Goal: Information Seeking & Learning: Learn about a topic

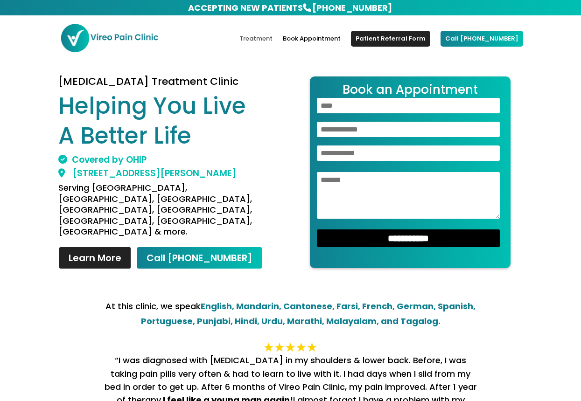
click at [273, 38] on link "Treatment" at bounding box center [255, 46] width 33 height 22
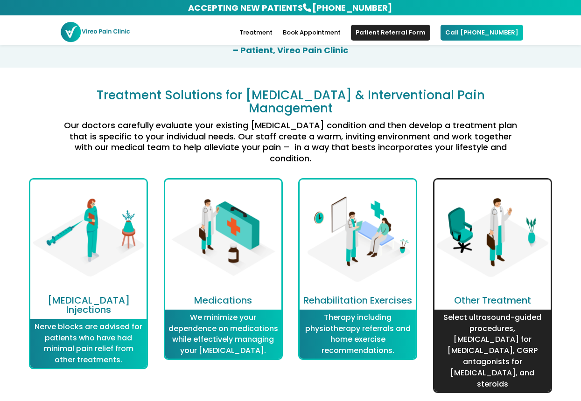
scroll to position [1122, 0]
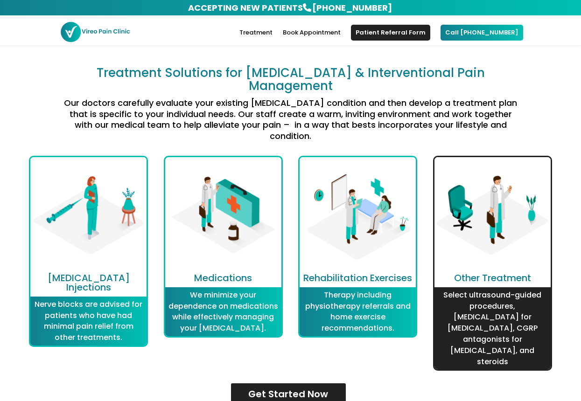
click at [479, 290] on p "Select ultrasound-guided procedures, Botox for migraines, CGRP antagonists for …" at bounding box center [493, 329] width 112 height 78
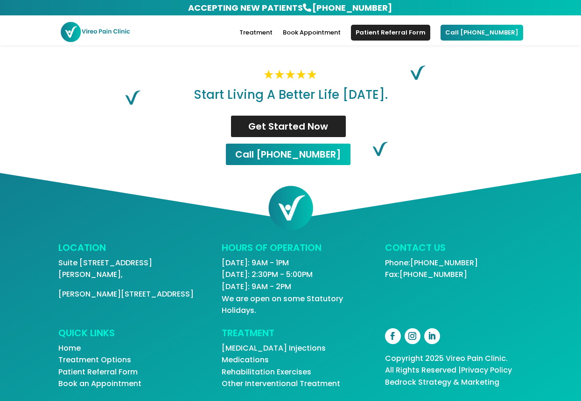
scroll to position [281, 0]
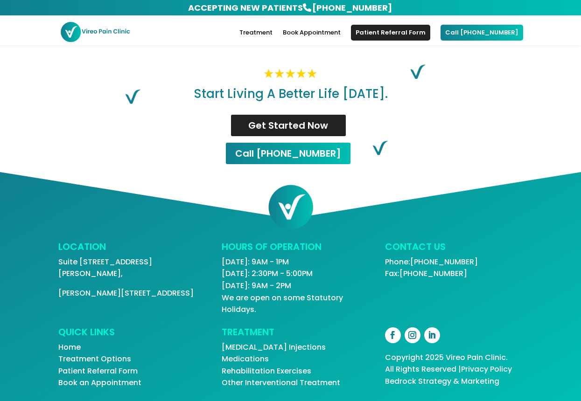
click at [263, 369] on link "Rehabilitation Exercises" at bounding box center [267, 371] width 90 height 11
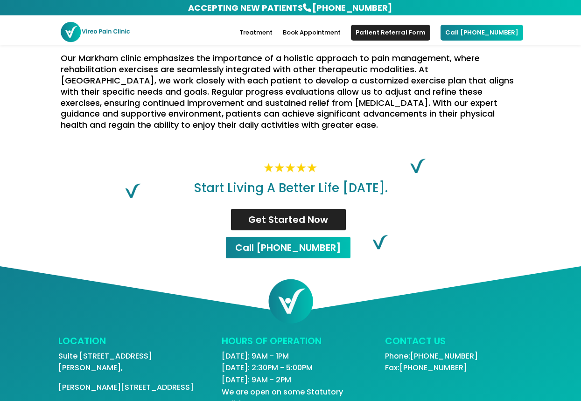
scroll to position [270, 0]
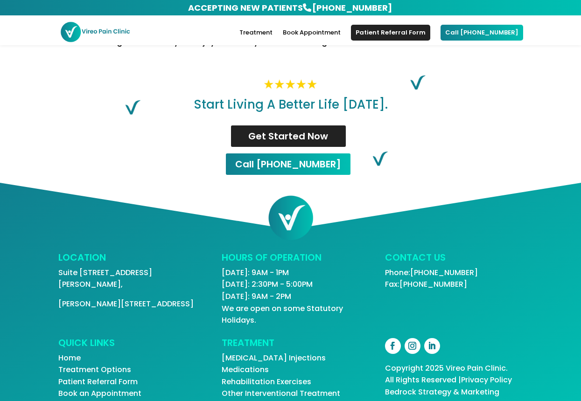
click at [268, 388] on link "Other Interventional Treatment" at bounding box center [281, 393] width 119 height 11
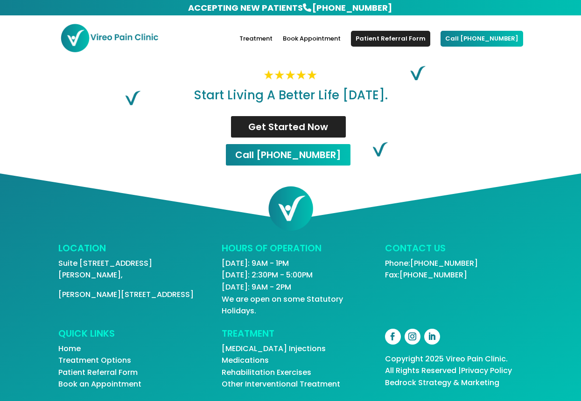
scroll to position [273, 0]
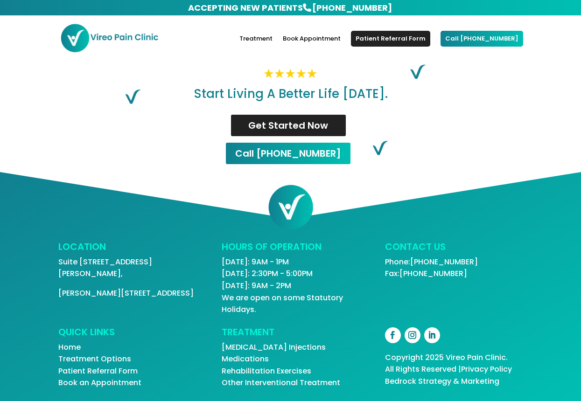
click at [259, 359] on link "Medications" at bounding box center [245, 359] width 47 height 11
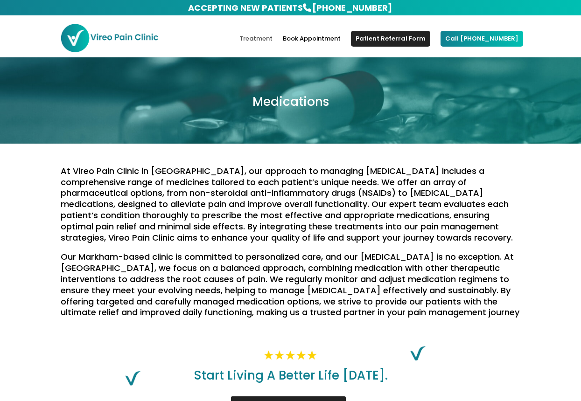
click at [272, 40] on link "Treatment" at bounding box center [255, 46] width 33 height 22
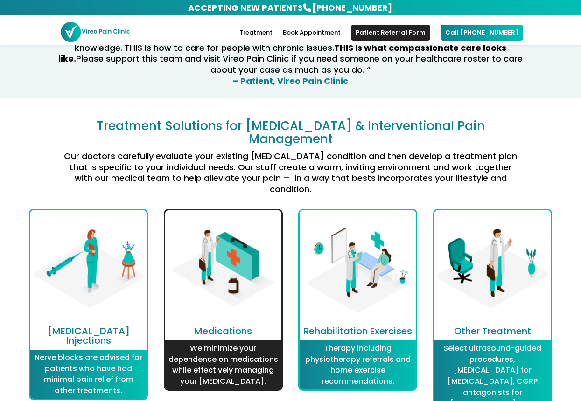
scroll to position [1073, 0]
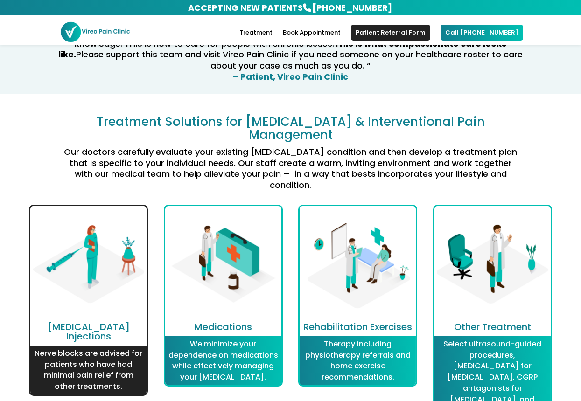
drag, startPoint x: 103, startPoint y: 330, endPoint x: 112, endPoint y: 329, distance: 9.1
click at [103, 348] on p "Nerve blocks are advised for patients who have had minimal pain relief from oth…" at bounding box center [89, 370] width 112 height 44
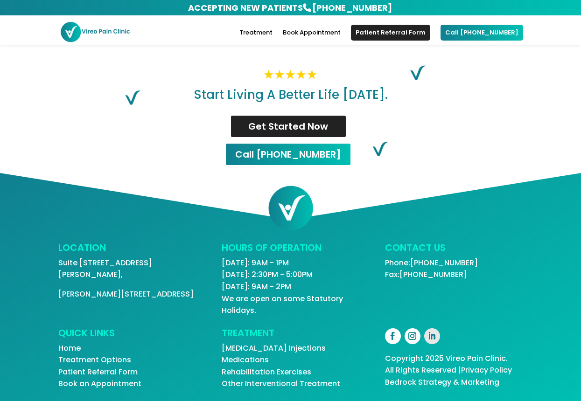
scroll to position [281, 0]
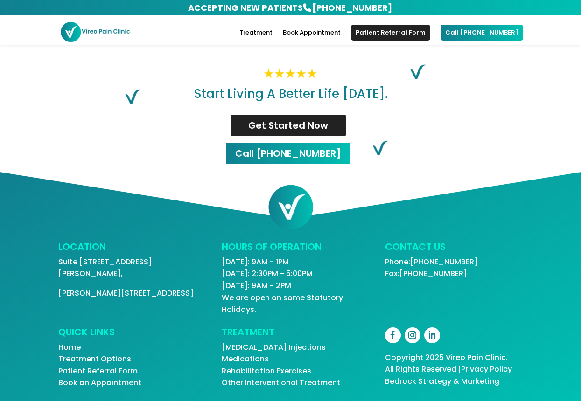
click at [112, 370] on link "Patient Referral Form" at bounding box center [97, 371] width 79 height 11
